Goal: Use online tool/utility

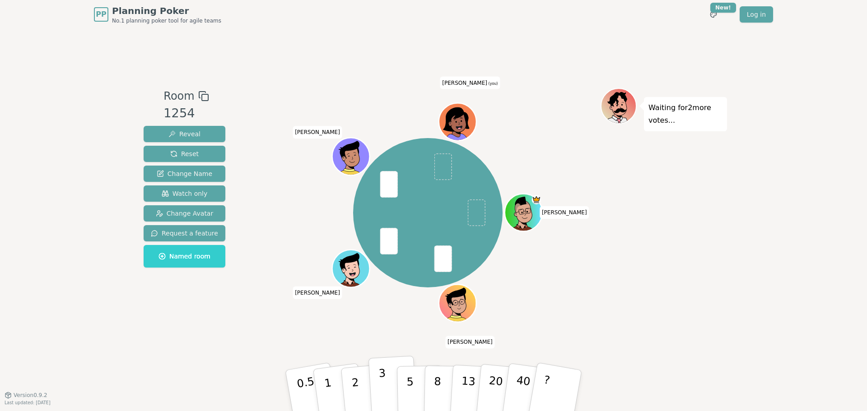
click at [376, 396] on button "3" at bounding box center [392, 391] width 49 height 70
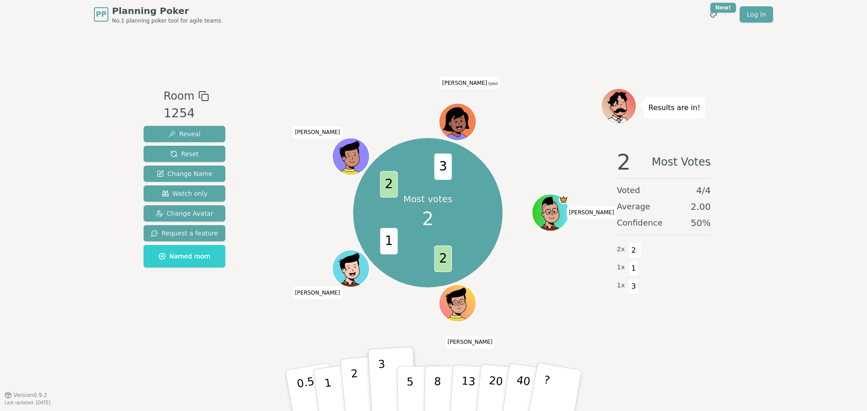
click at [365, 387] on button "2" at bounding box center [365, 391] width 51 height 72
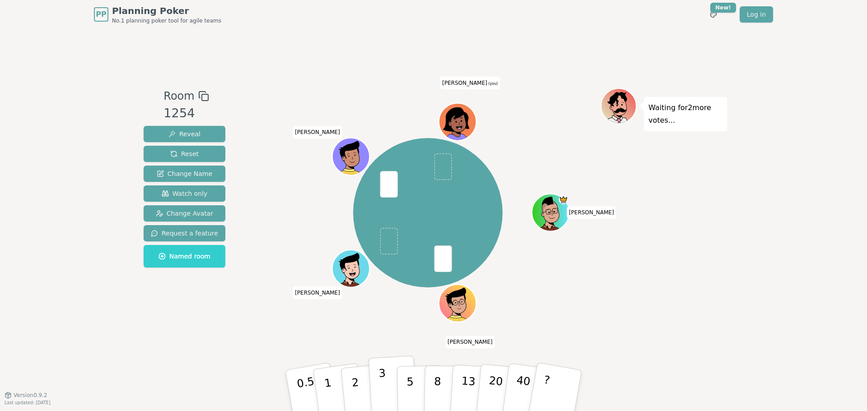
click at [381, 396] on p "3" at bounding box center [383, 391] width 10 height 49
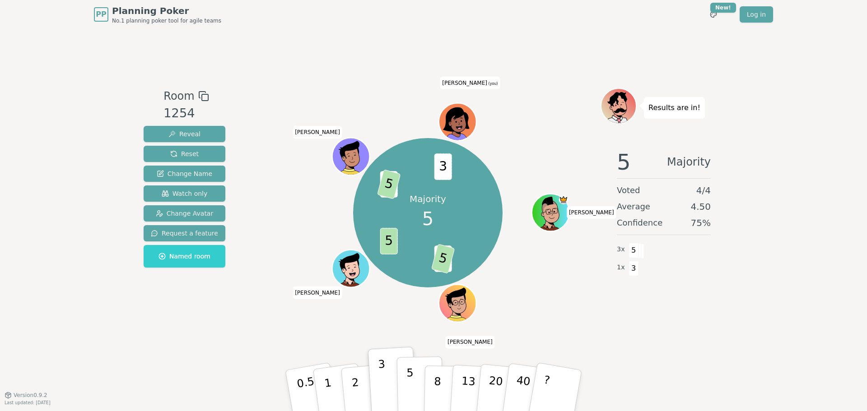
click at [412, 386] on p "5" at bounding box center [410, 391] width 8 height 49
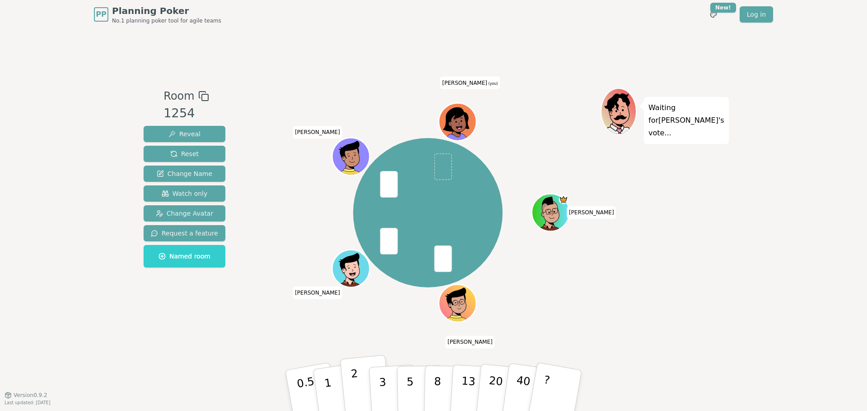
click at [357, 389] on p "2" at bounding box center [356, 391] width 12 height 49
click at [357, 390] on p "2" at bounding box center [356, 391] width 12 height 49
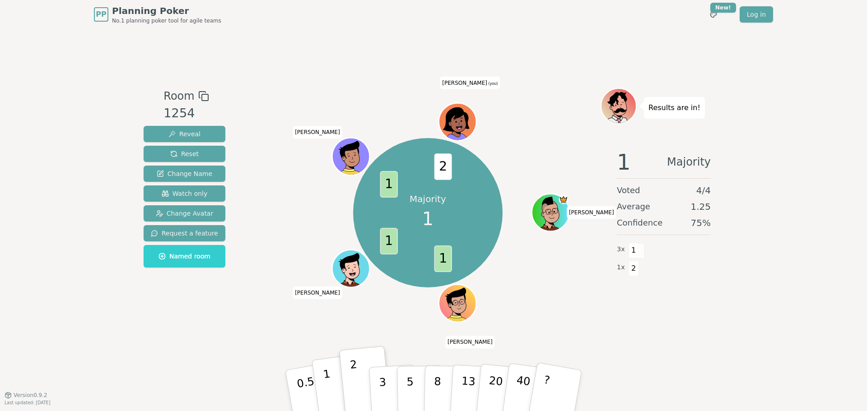
click at [325, 392] on button "1" at bounding box center [338, 390] width 54 height 73
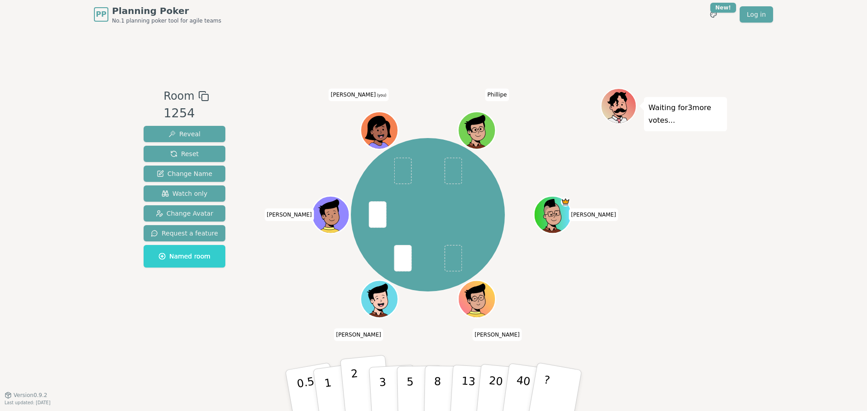
click at [353, 394] on p "2" at bounding box center [356, 391] width 12 height 49
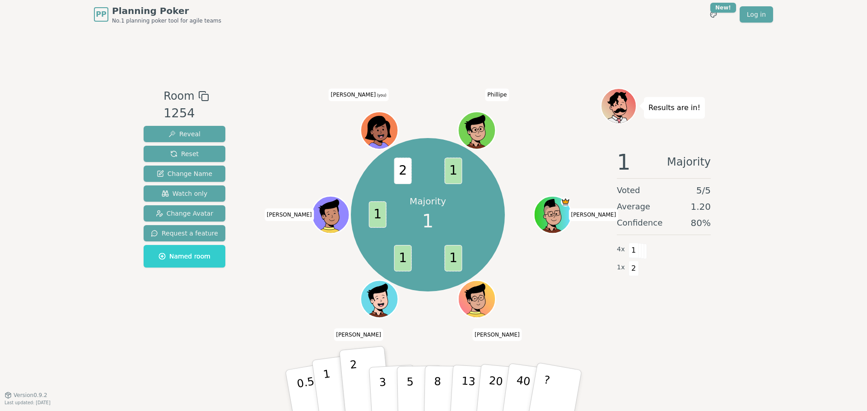
click at [327, 395] on p "1" at bounding box center [329, 391] width 14 height 49
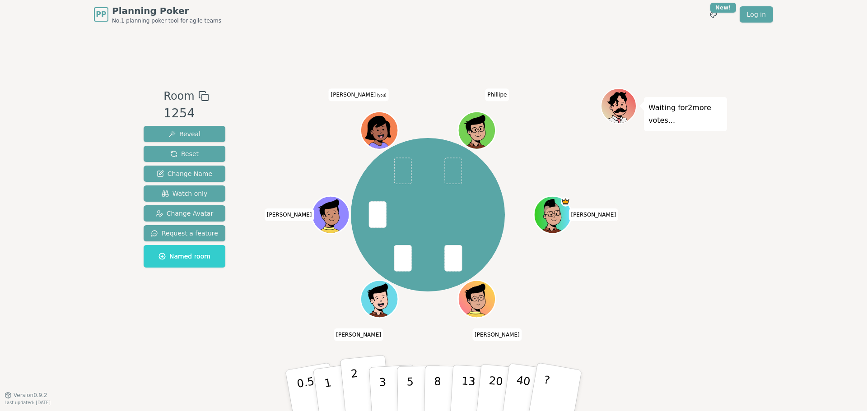
click at [353, 386] on p "2" at bounding box center [356, 391] width 12 height 49
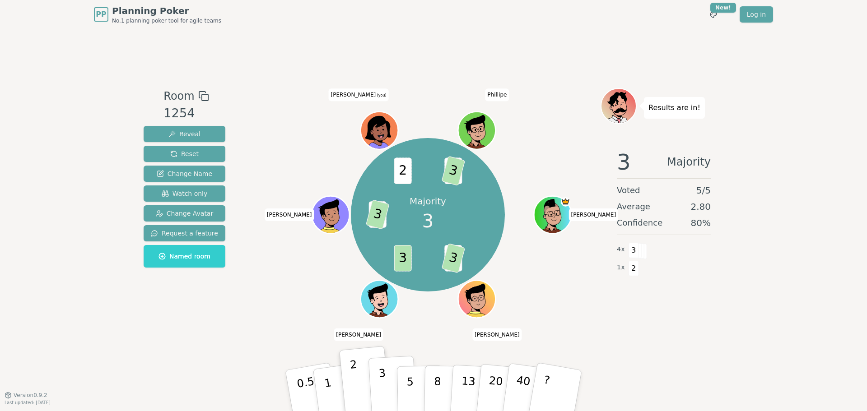
click at [391, 377] on button "3" at bounding box center [392, 391] width 49 height 70
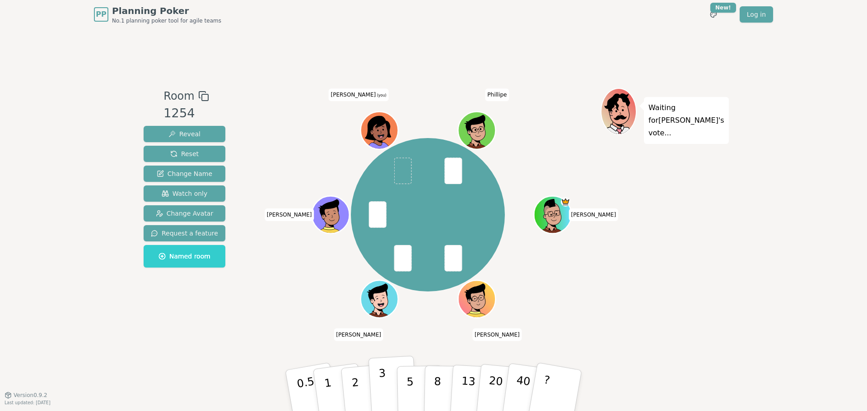
click at [382, 390] on p "3" at bounding box center [383, 391] width 10 height 49
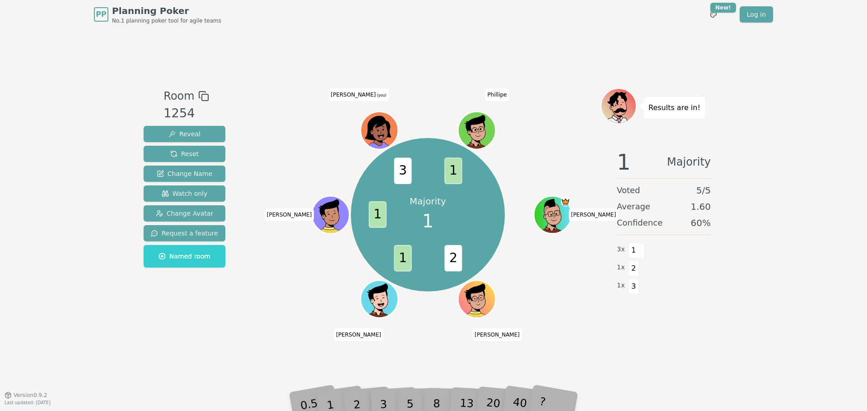
click at [330, 402] on div "1" at bounding box center [338, 390] width 31 height 35
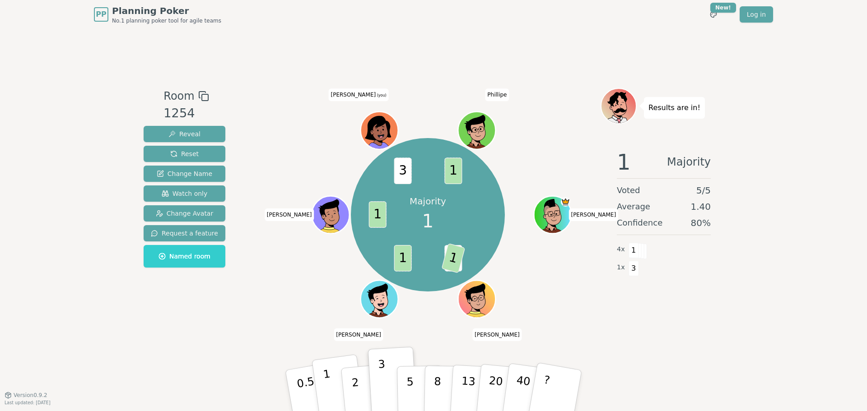
click at [330, 401] on p "1" at bounding box center [329, 391] width 14 height 49
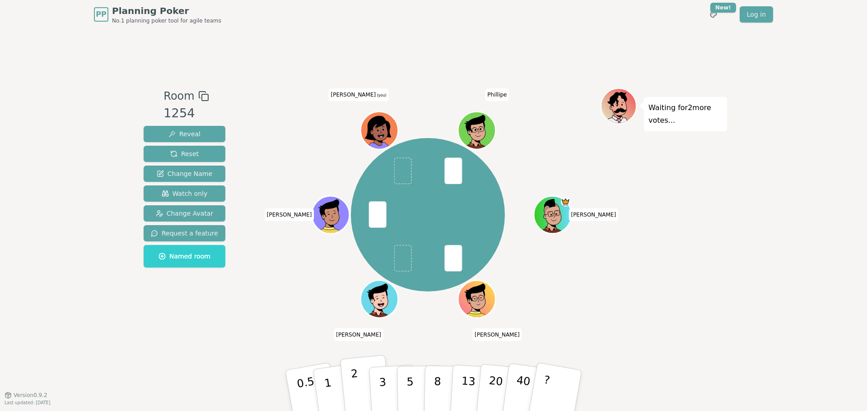
click at [354, 394] on p "2" at bounding box center [356, 391] width 12 height 49
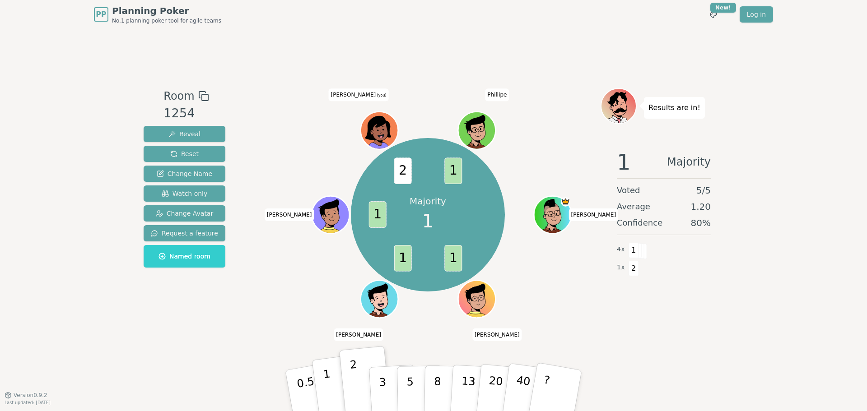
click at [326, 398] on p "1" at bounding box center [329, 391] width 14 height 49
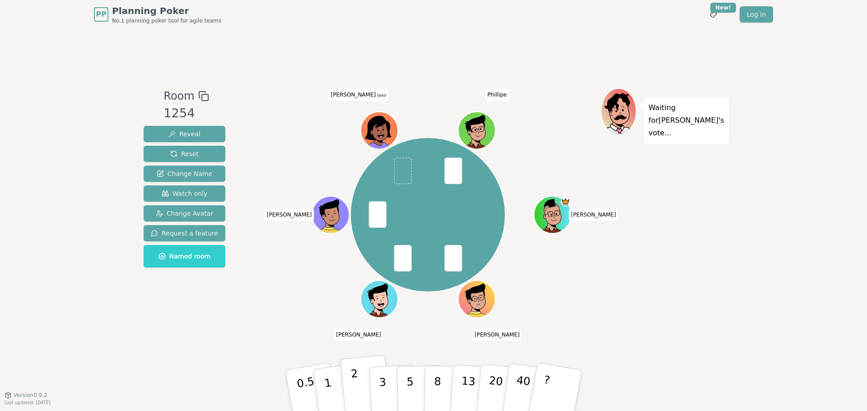
click at [361, 385] on button "2" at bounding box center [365, 391] width 51 height 72
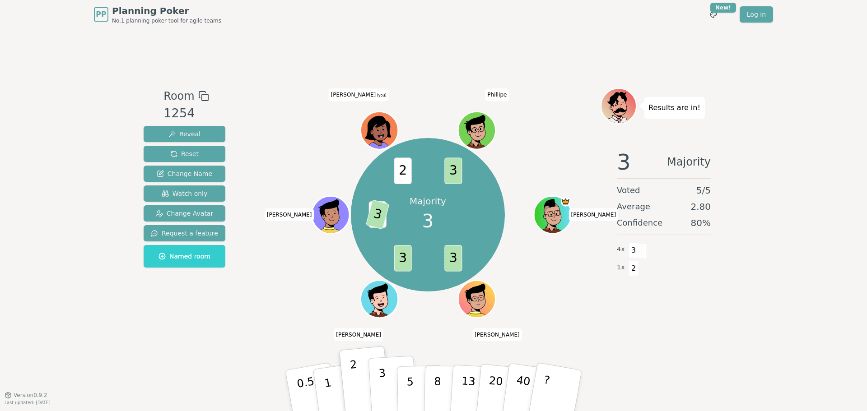
click at [382, 392] on p "3" at bounding box center [383, 391] width 10 height 49
